Goal: Register for event/course

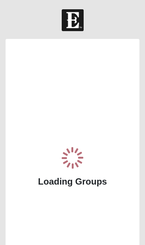
scroll to position [1, 0]
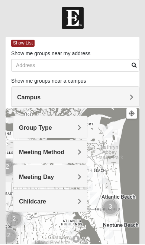
click at [44, 177] on span "Meeting Day" at bounding box center [36, 178] width 35 height 6
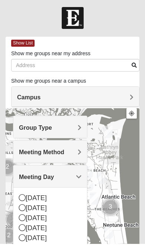
click at [21, 216] on icon at bounding box center [22, 218] width 7 height 7
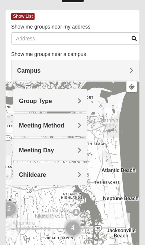
scroll to position [29, 0]
click at [73, 120] on div "Meeting Method" at bounding box center [49, 125] width 73 height 22
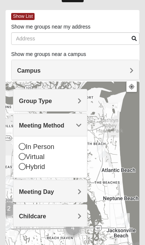
click at [24, 143] on icon at bounding box center [22, 146] width 7 height 7
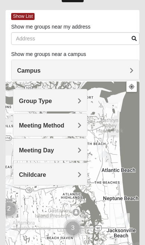
click at [63, 95] on div "Group Type" at bounding box center [49, 100] width 73 height 22
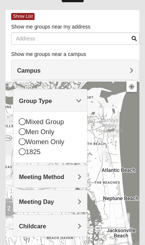
click at [24, 119] on icon at bounding box center [22, 121] width 7 height 7
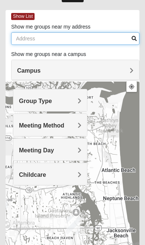
click at [66, 35] on input "Show me groups near my address" at bounding box center [75, 38] width 128 height 13
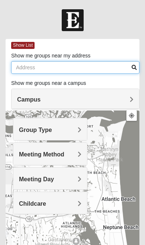
type input "[STREET_ADDRESS]"
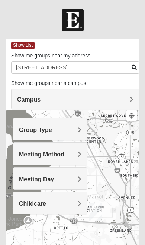
click at [34, 95] on div "Campus" at bounding box center [74, 99] width 127 height 20
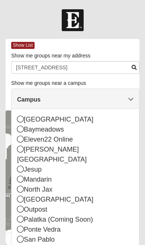
click at [23, 130] on icon at bounding box center [20, 129] width 7 height 7
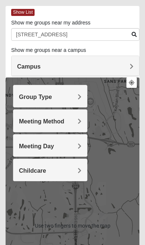
scroll to position [37, 0]
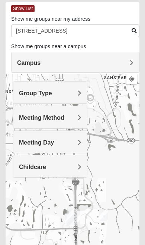
click at [69, 164] on h4 "Childcare" at bounding box center [50, 166] width 62 height 7
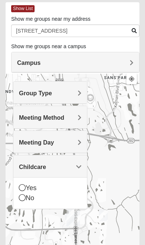
click at [23, 198] on icon at bounding box center [22, 197] width 7 height 7
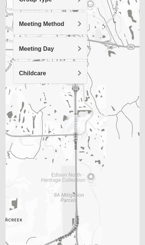
scroll to position [122, 0]
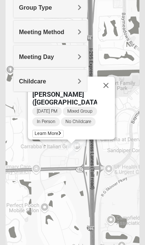
click at [53, 107] on span "[DATE] PM" at bounding box center [46, 111] width 29 height 9
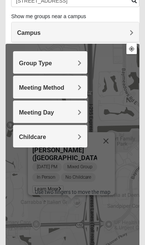
scroll to position [69, 0]
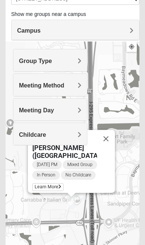
click at [59, 160] on span "[DATE] PM" at bounding box center [46, 164] width 29 height 9
click at [53, 160] on span "[DATE] PM" at bounding box center [46, 164] width 29 height 9
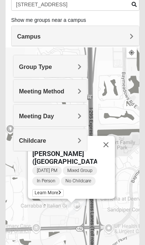
scroll to position [63, 0]
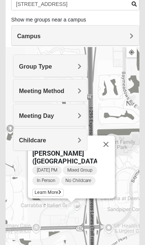
click at [106, 136] on button "Close" at bounding box center [106, 145] width 18 height 18
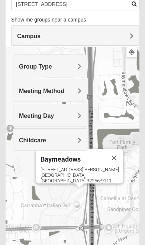
click at [110, 155] on button "Close" at bounding box center [114, 158] width 18 height 18
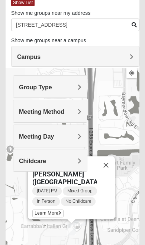
scroll to position [46, 0]
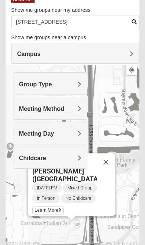
click at [52, 208] on span "Learn More" at bounding box center [47, 211] width 31 height 8
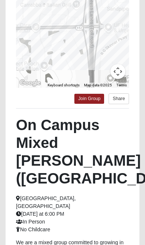
scroll to position [142, 0]
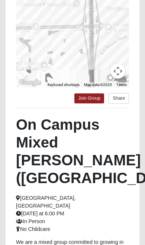
click at [89, 96] on link "Join Group" at bounding box center [89, 98] width 30 height 10
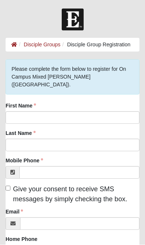
scroll to position [0, 0]
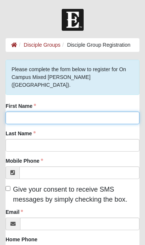
click at [26, 112] on input "First Name" at bounding box center [72, 118] width 133 height 13
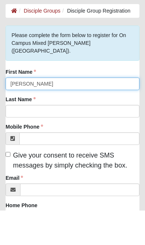
type input "[PERSON_NAME]"
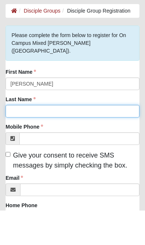
click at [20, 139] on input "Last Name" at bounding box center [72, 145] width 133 height 13
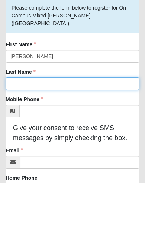
type input "A"
type input "[PERSON_NAME]"
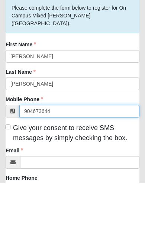
type input "[PHONE_NUMBER]"
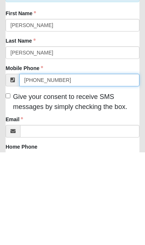
scroll to position [3, 0]
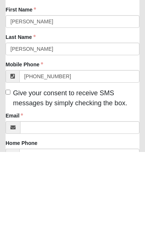
click at [7, 183] on input "Give your consent to receive SMS messages by simply checking the box." at bounding box center [8, 185] width 5 height 5
checkbox input "true"
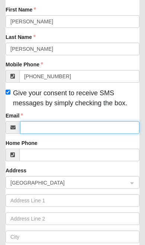
click at [38, 121] on input "Email" at bounding box center [79, 127] width 119 height 13
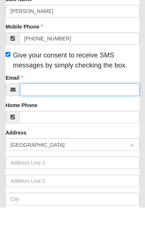
type input "gritsrule54@gmail.com"
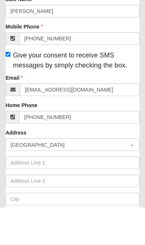
scroll to position [135, 0]
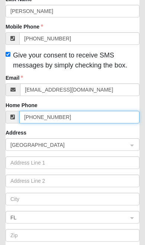
click at [70, 111] on input "(904) 673-0475" at bounding box center [79, 117] width 120 height 13
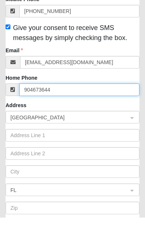
type input "(904) 673-6448"
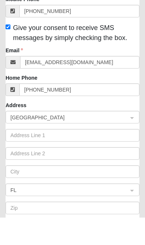
scroll to position [162, 0]
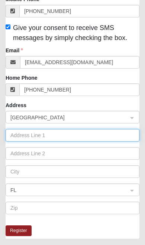
click at [22, 129] on input "text" at bounding box center [72, 135] width 133 height 13
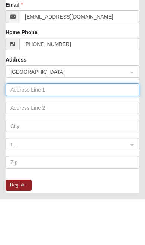
type input "4003 Julington Creek Rd"
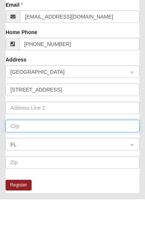
type input "Jacksonville"
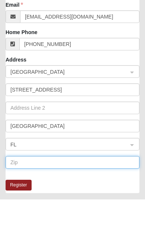
type input "32223"
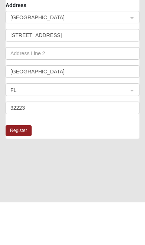
scroll to position [219, 0]
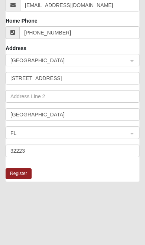
click at [23, 168] on button "Register" at bounding box center [19, 173] width 26 height 11
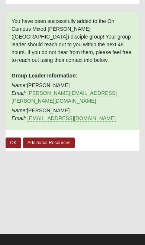
click at [14, 138] on link "OK" at bounding box center [14, 143] width 16 height 11
